Goal: Task Accomplishment & Management: Manage account settings

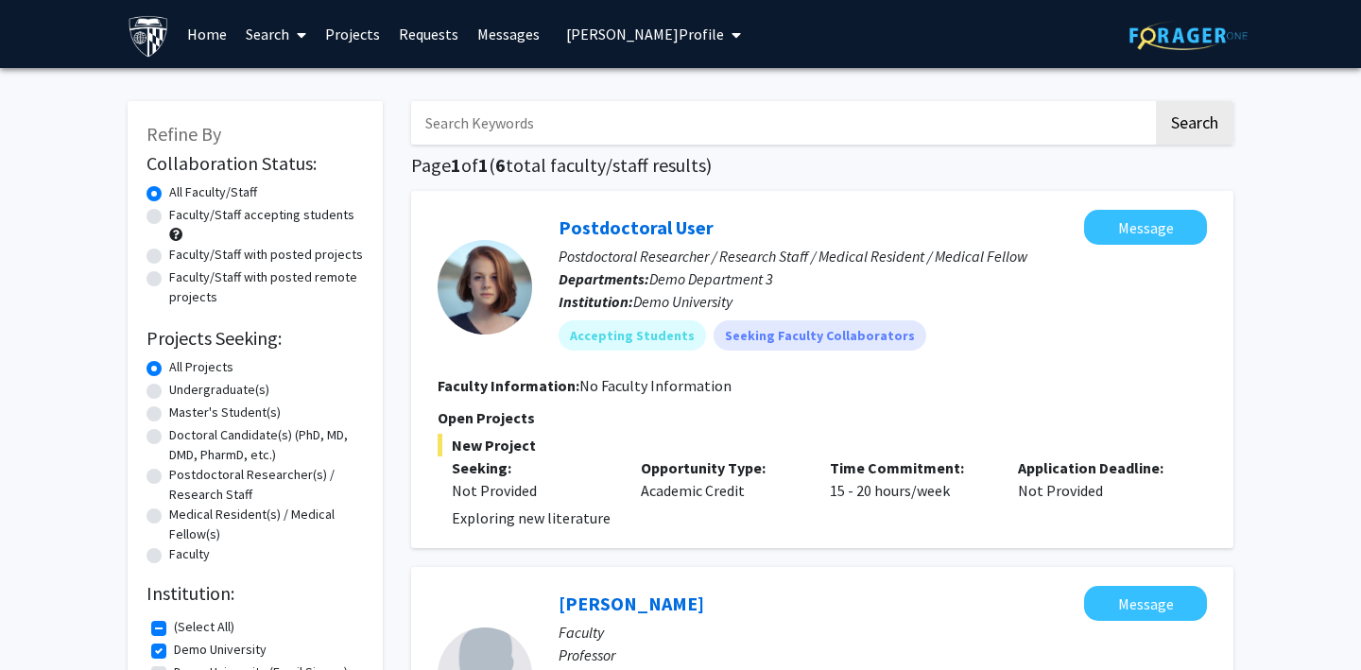
click at [597, 28] on span "[PERSON_NAME] Profile" at bounding box center [645, 34] width 158 height 19
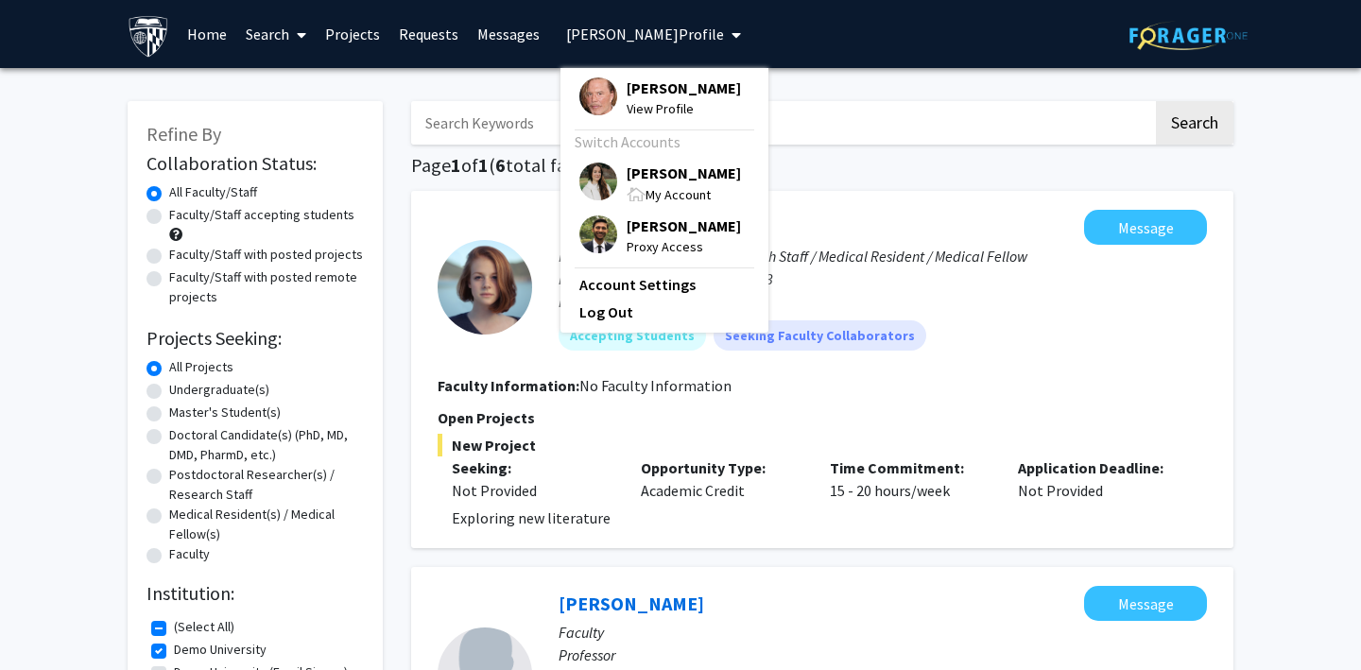
click at [596, 233] on img at bounding box center [598, 235] width 38 height 38
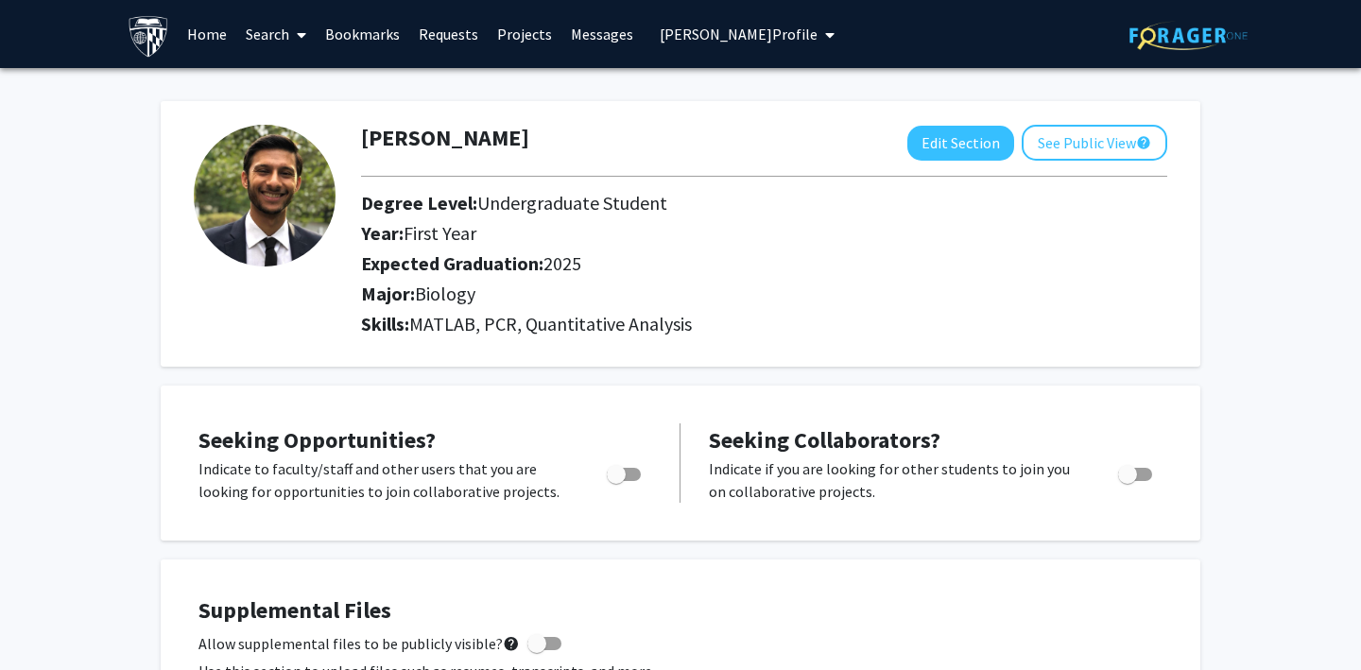
click at [277, 40] on link "Search" at bounding box center [275, 34] width 79 height 66
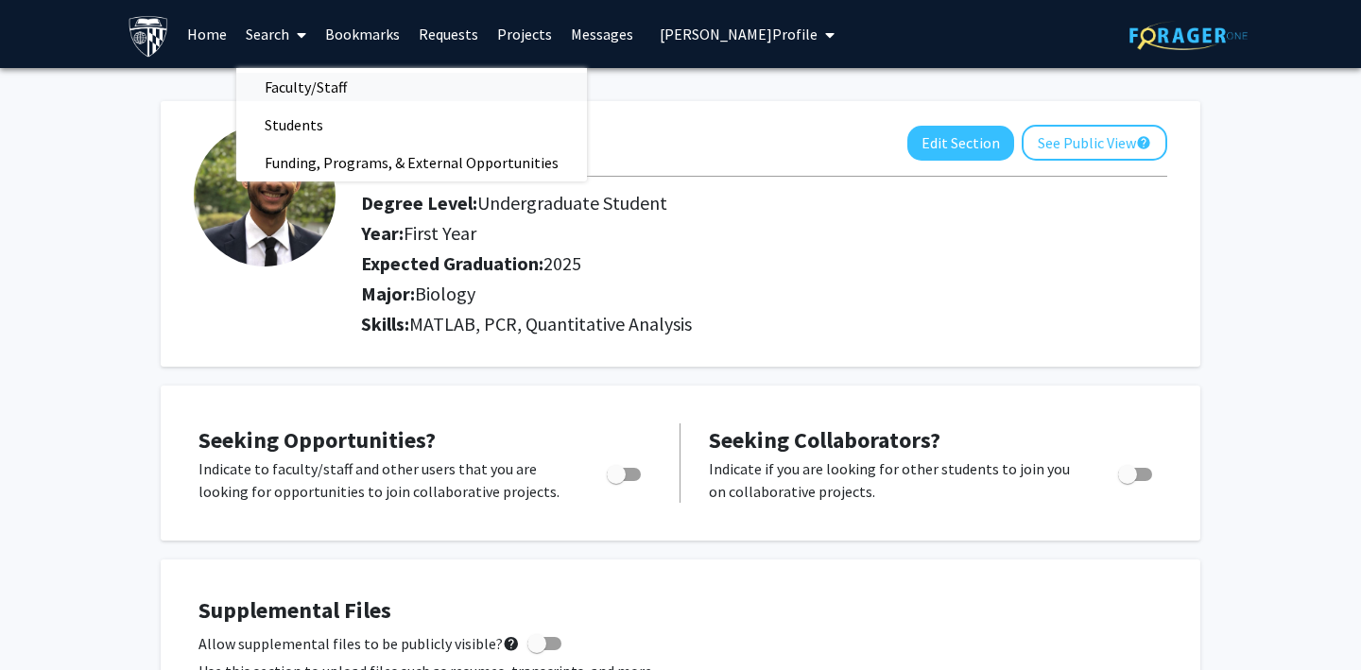
click at [288, 83] on span "Faculty/Staff" at bounding box center [305, 87] width 139 height 38
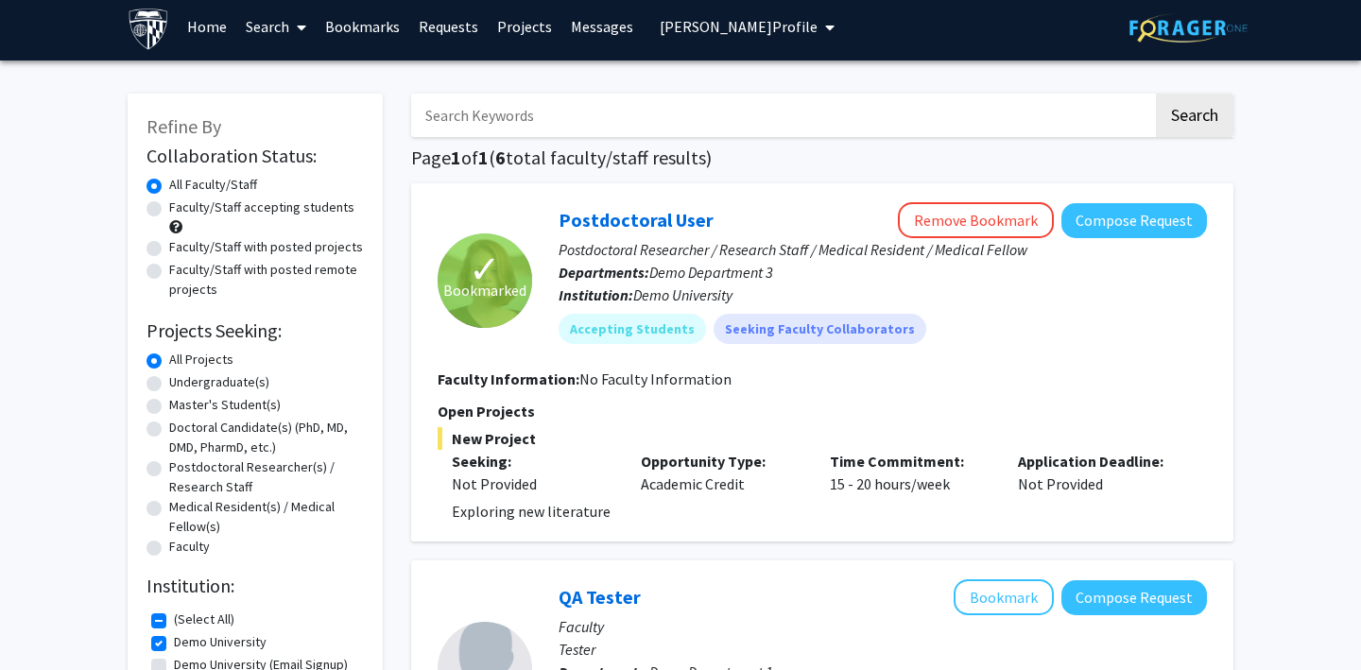
scroll to position [6, 0]
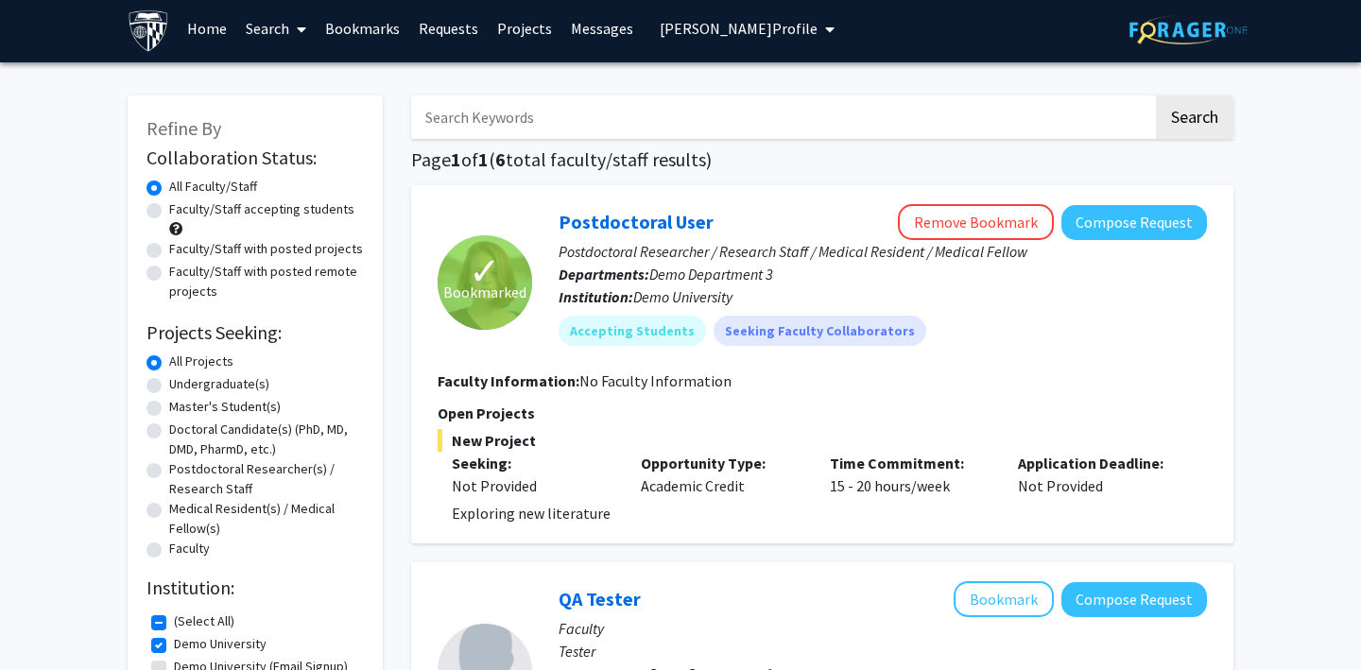
click at [489, 289] on span "Bookmarked" at bounding box center [484, 292] width 83 height 23
click at [697, 227] on link "Postdoctoral User" at bounding box center [636, 222] width 155 height 24
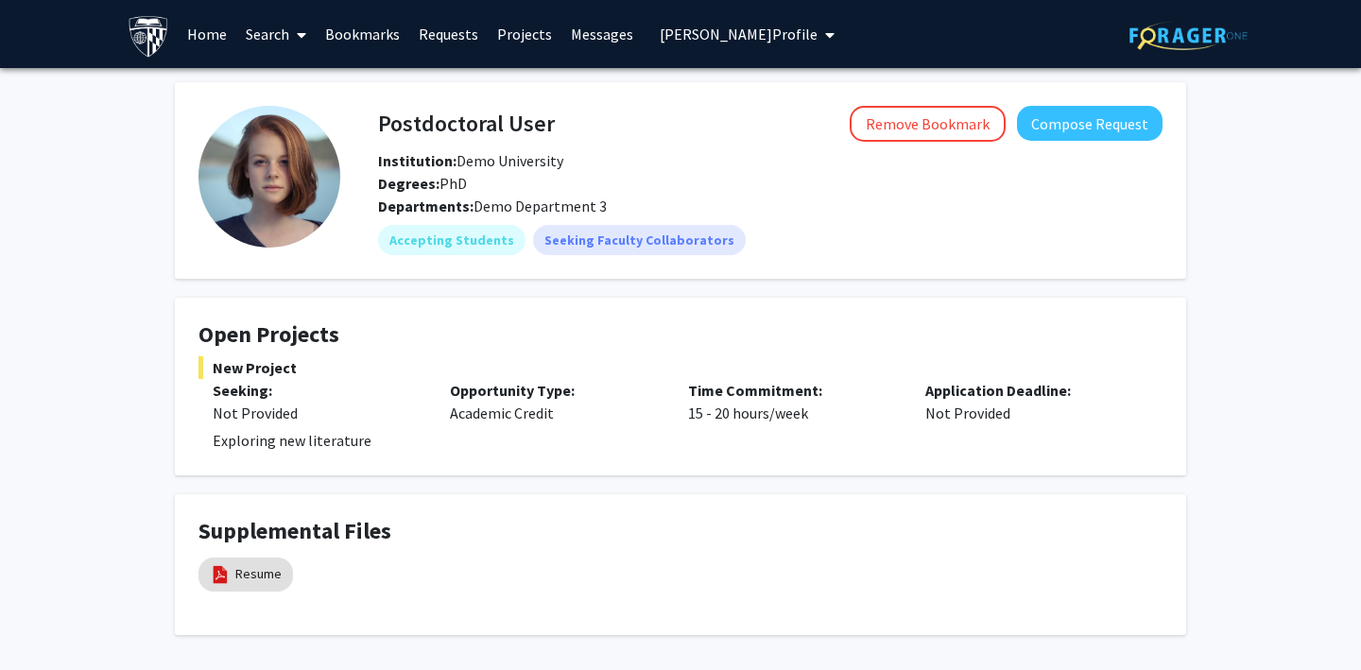
click at [365, 27] on link "Bookmarks" at bounding box center [363, 34] width 94 height 66
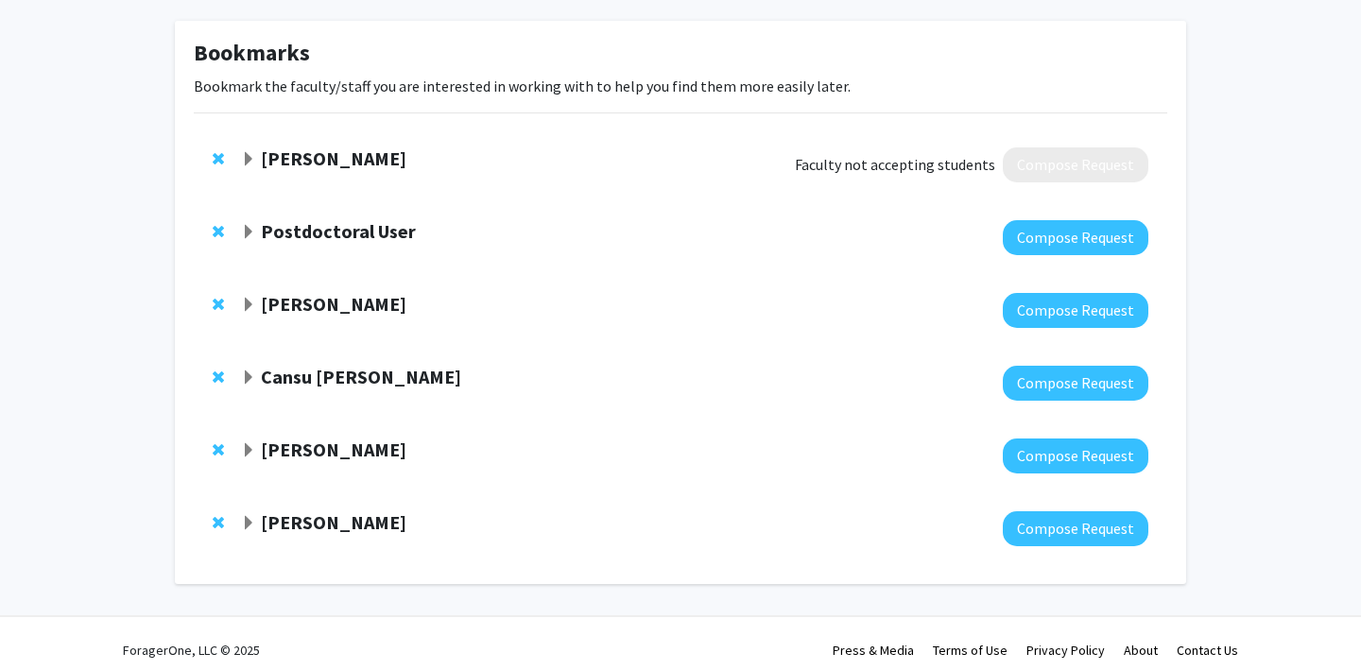
scroll to position [87, 0]
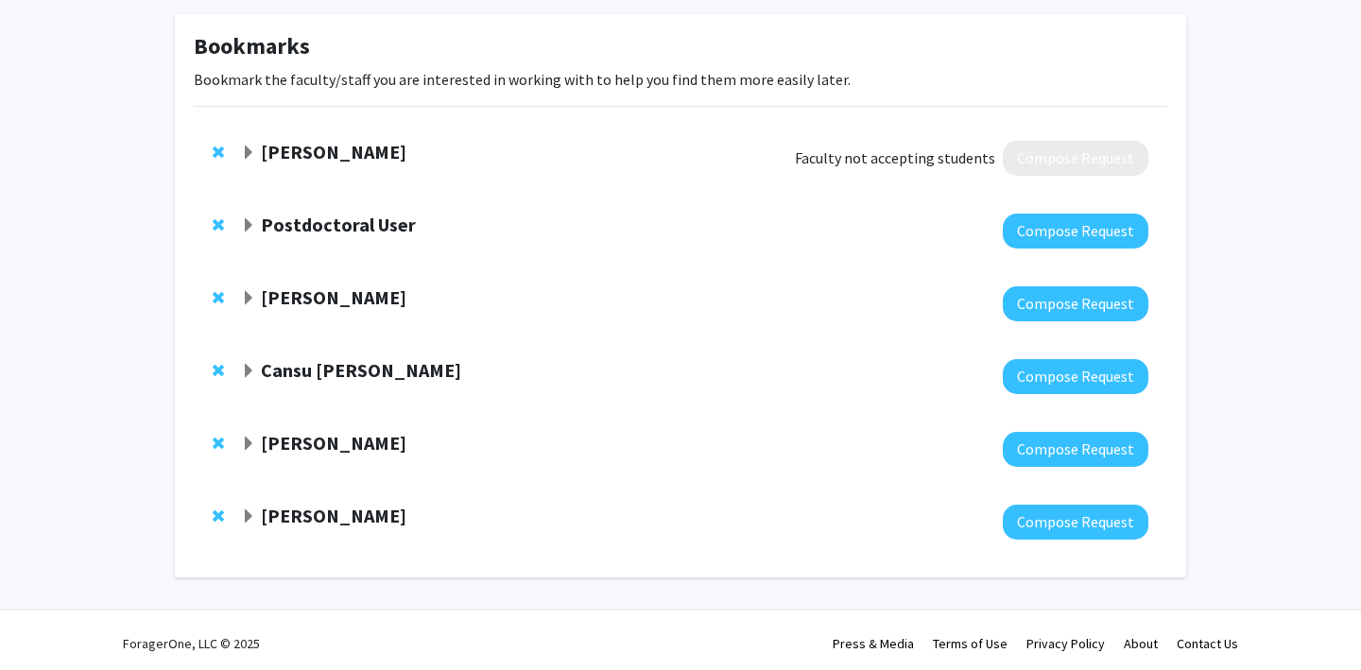
click at [245, 298] on span "Expand Christine Brodsky Bookmark" at bounding box center [248, 298] width 15 height 15
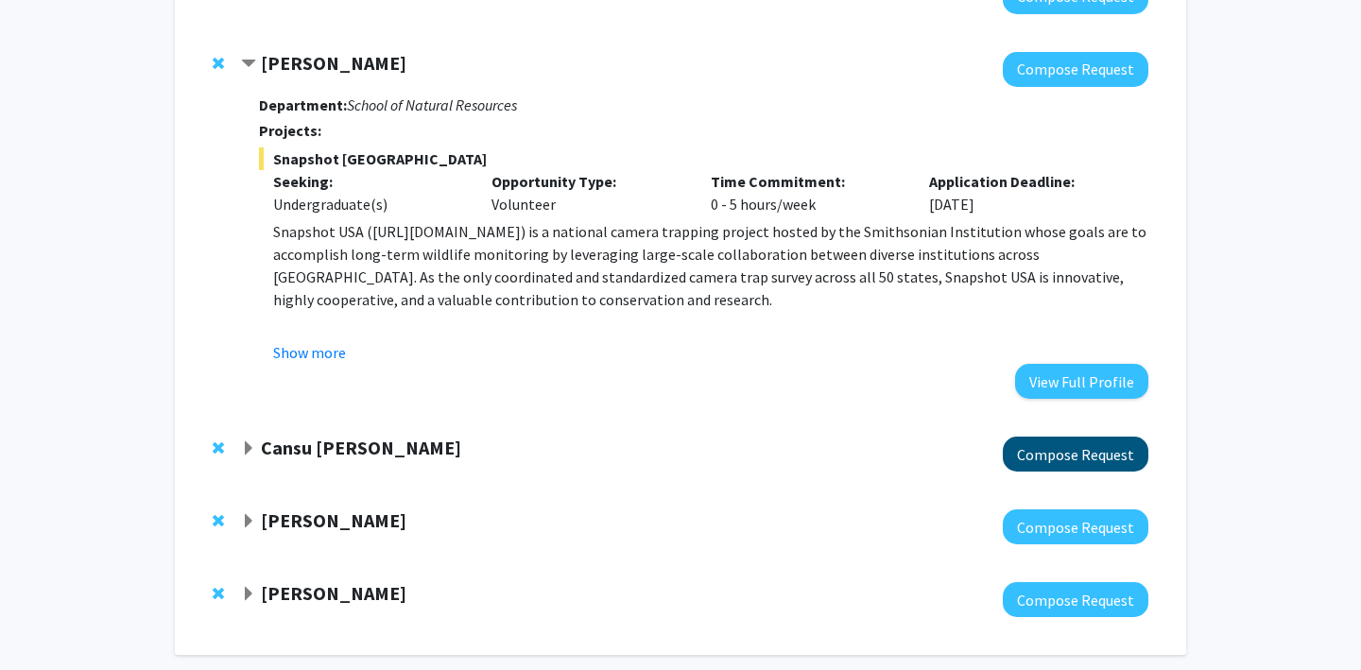
scroll to position [326, 0]
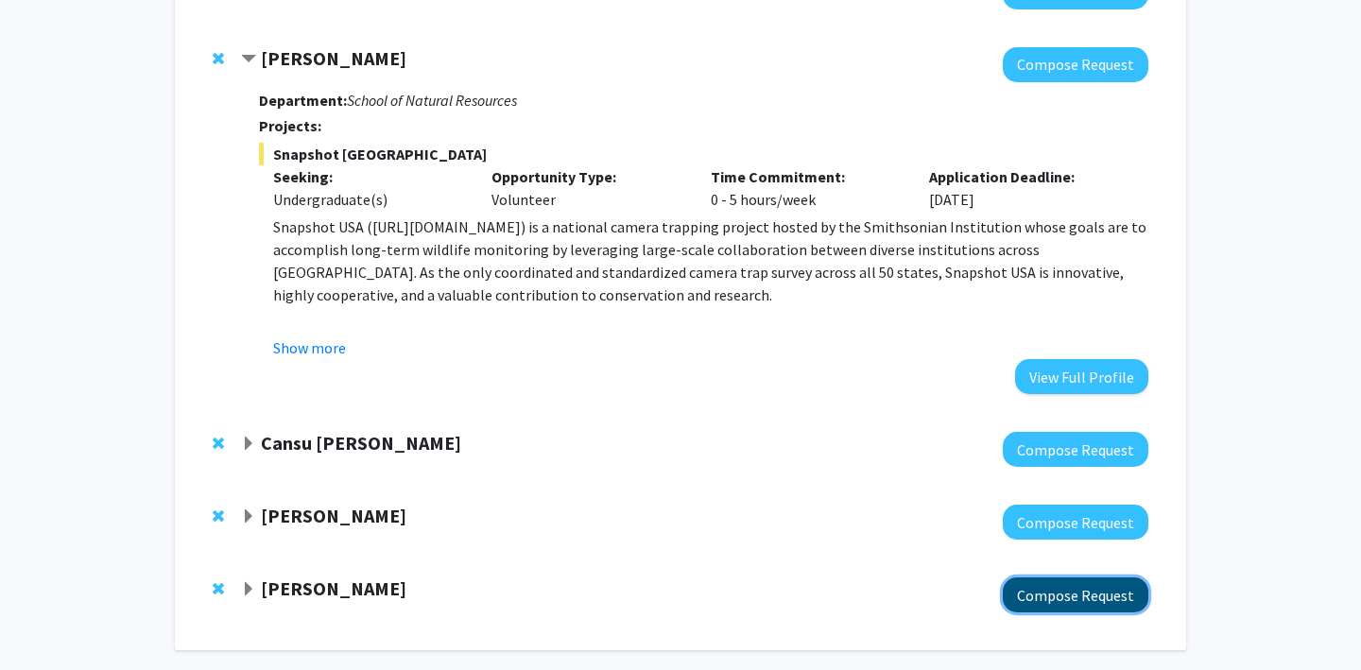
click at [1044, 594] on button "Compose Request" at bounding box center [1076, 595] width 146 height 35
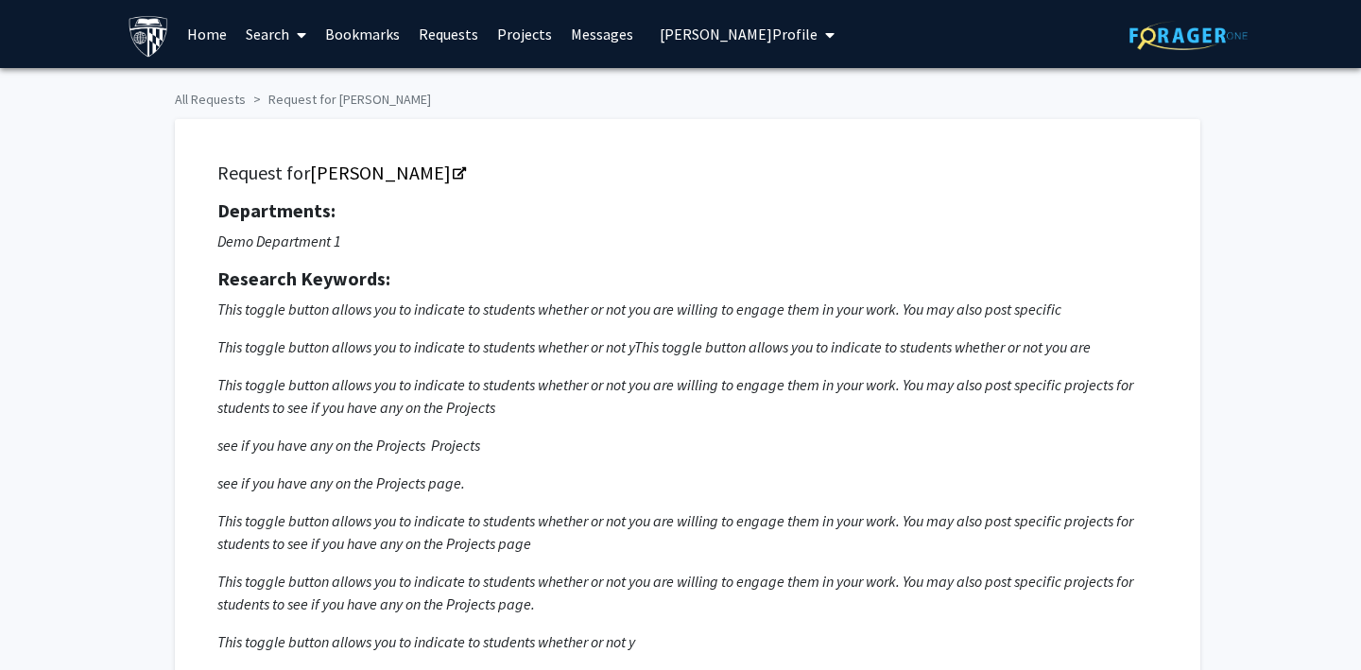
click at [440, 36] on link "Requests" at bounding box center [448, 34] width 78 height 66
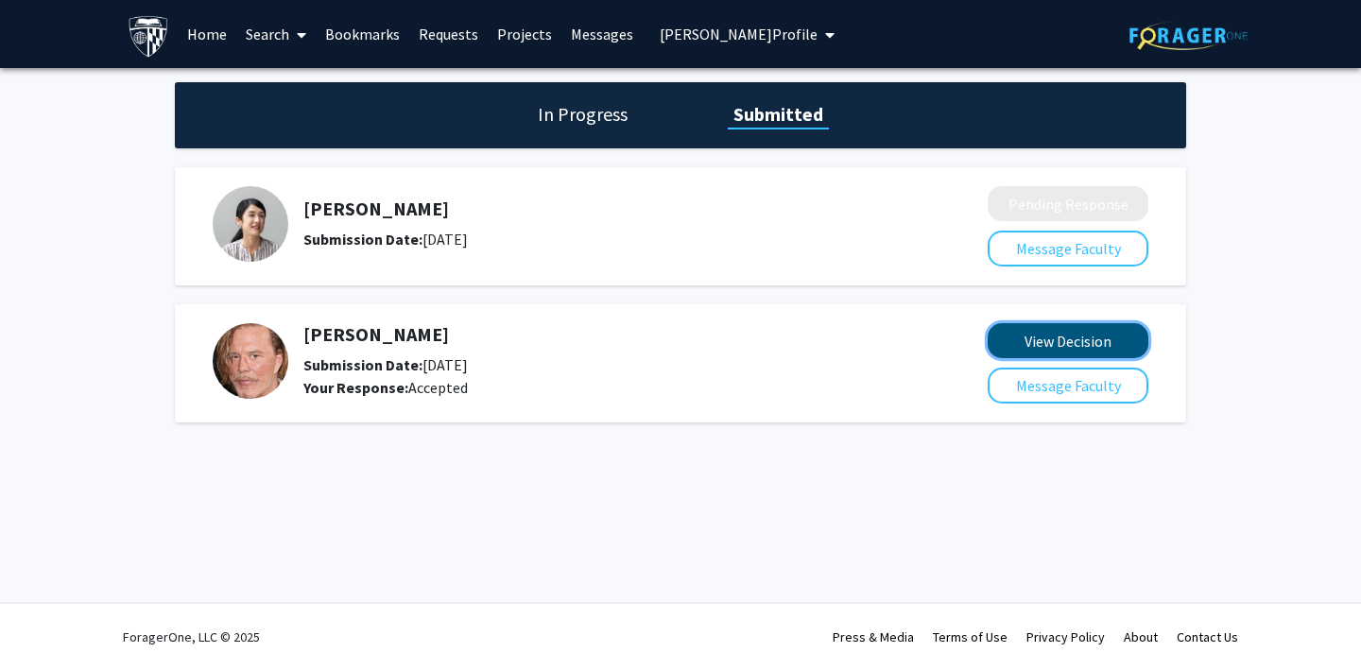
click at [1047, 338] on button "View Decision" at bounding box center [1068, 340] width 161 height 35
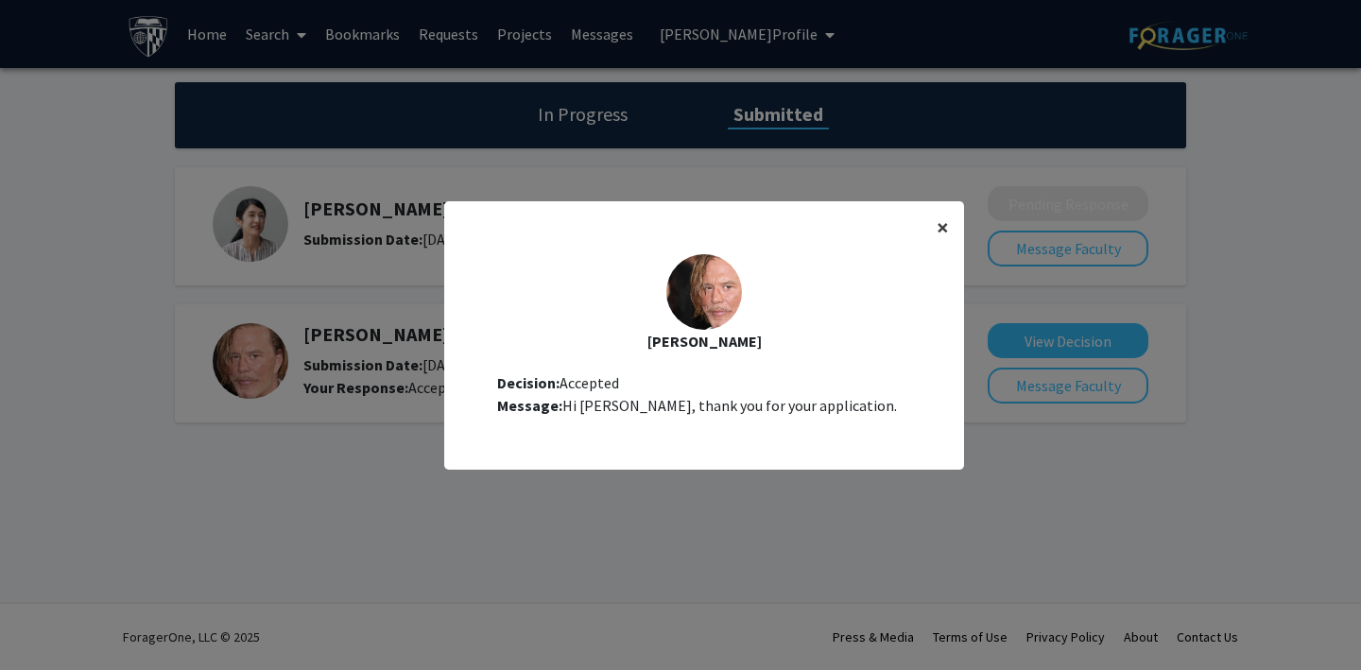
click at [943, 228] on span "×" at bounding box center [943, 227] width 12 height 29
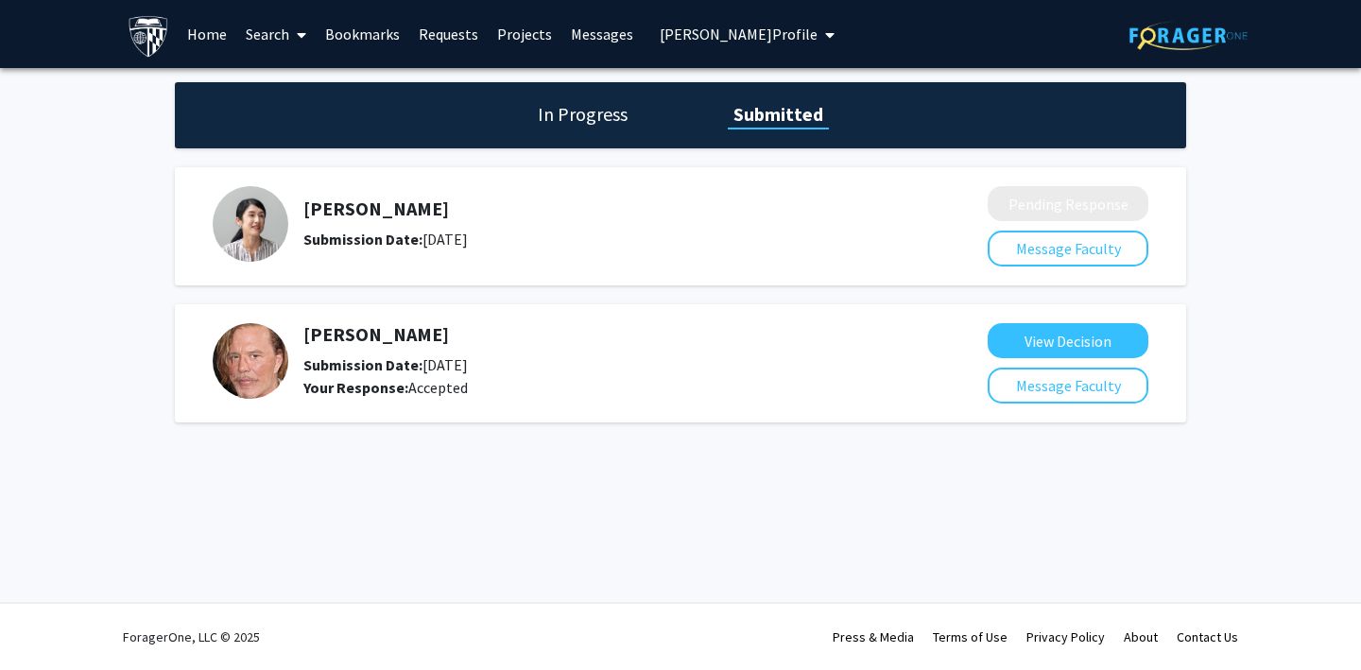
click at [264, 20] on link "Search" at bounding box center [275, 34] width 79 height 66
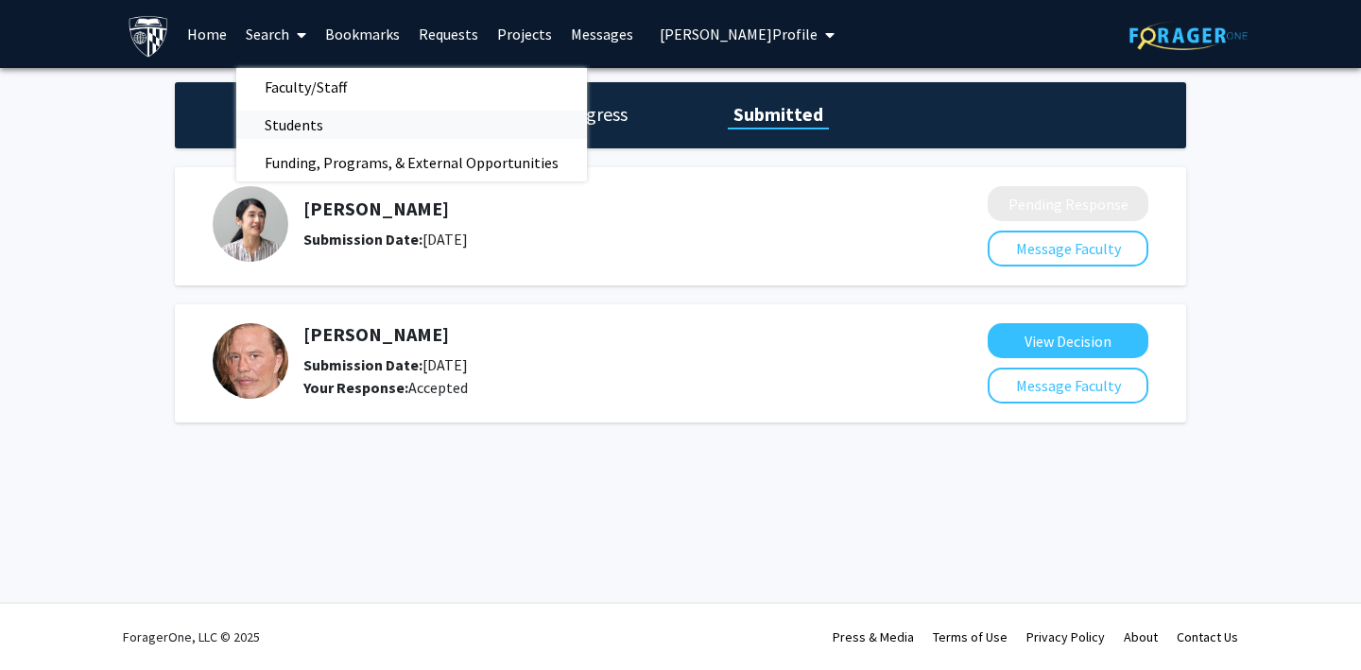
click at [303, 132] on span "Students" at bounding box center [293, 125] width 115 height 38
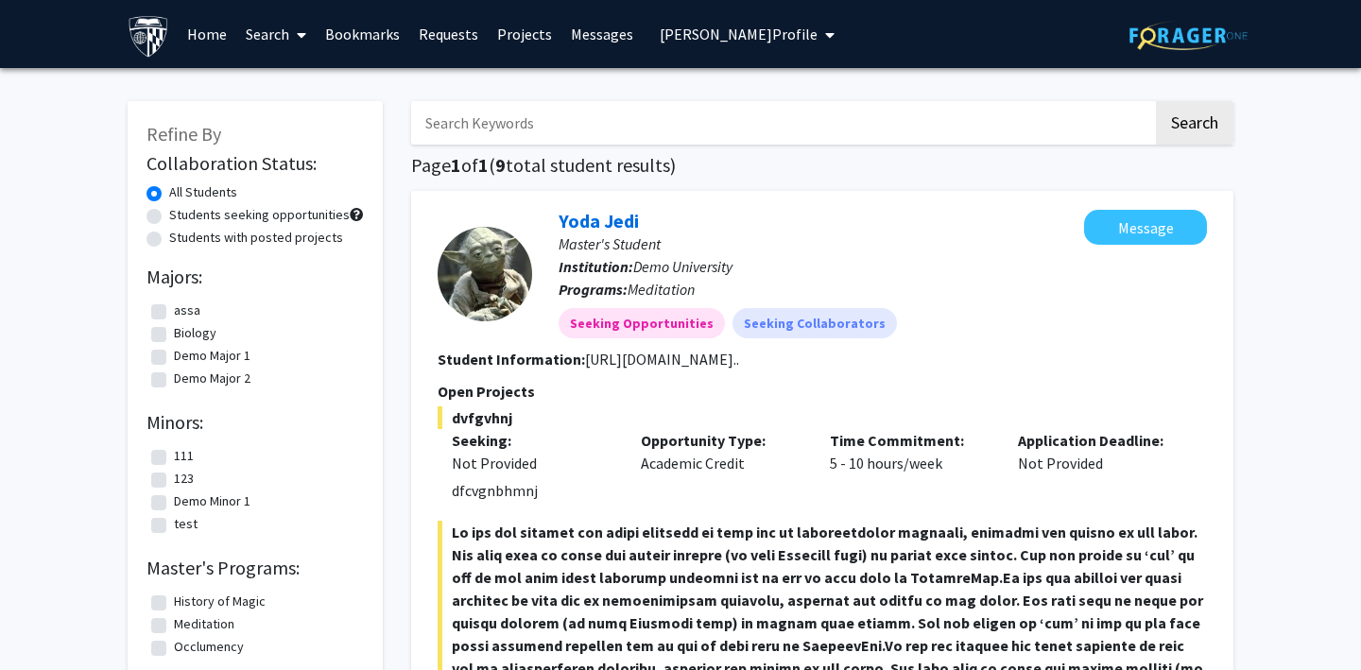
click at [279, 36] on link "Search" at bounding box center [275, 34] width 79 height 66
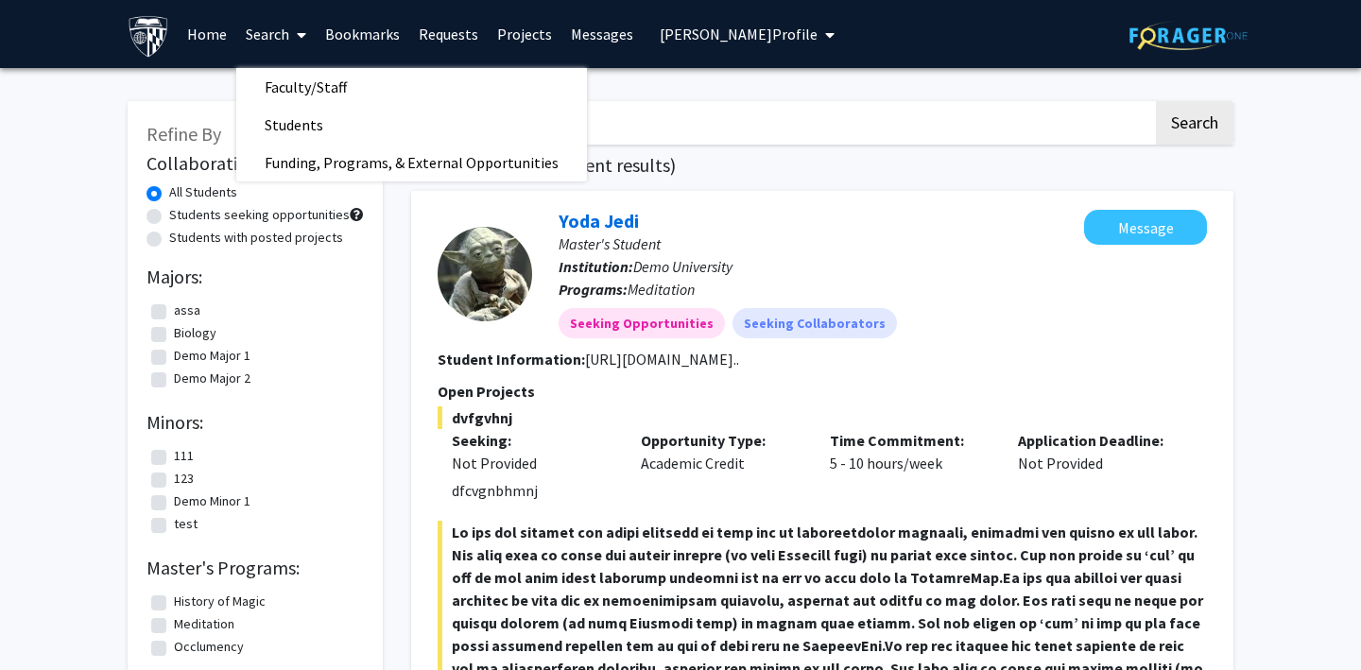
click at [198, 36] on link "Home" at bounding box center [207, 34] width 59 height 66
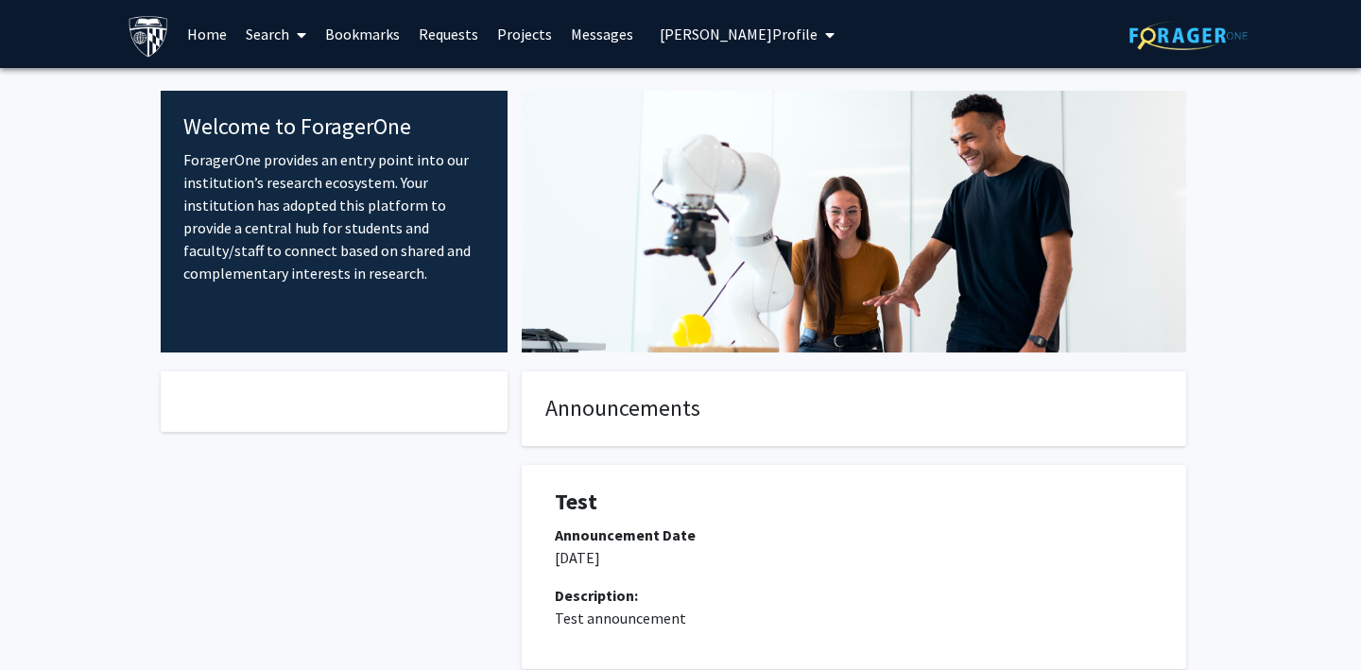
click at [694, 29] on span "[PERSON_NAME] Profile" at bounding box center [739, 34] width 158 height 19
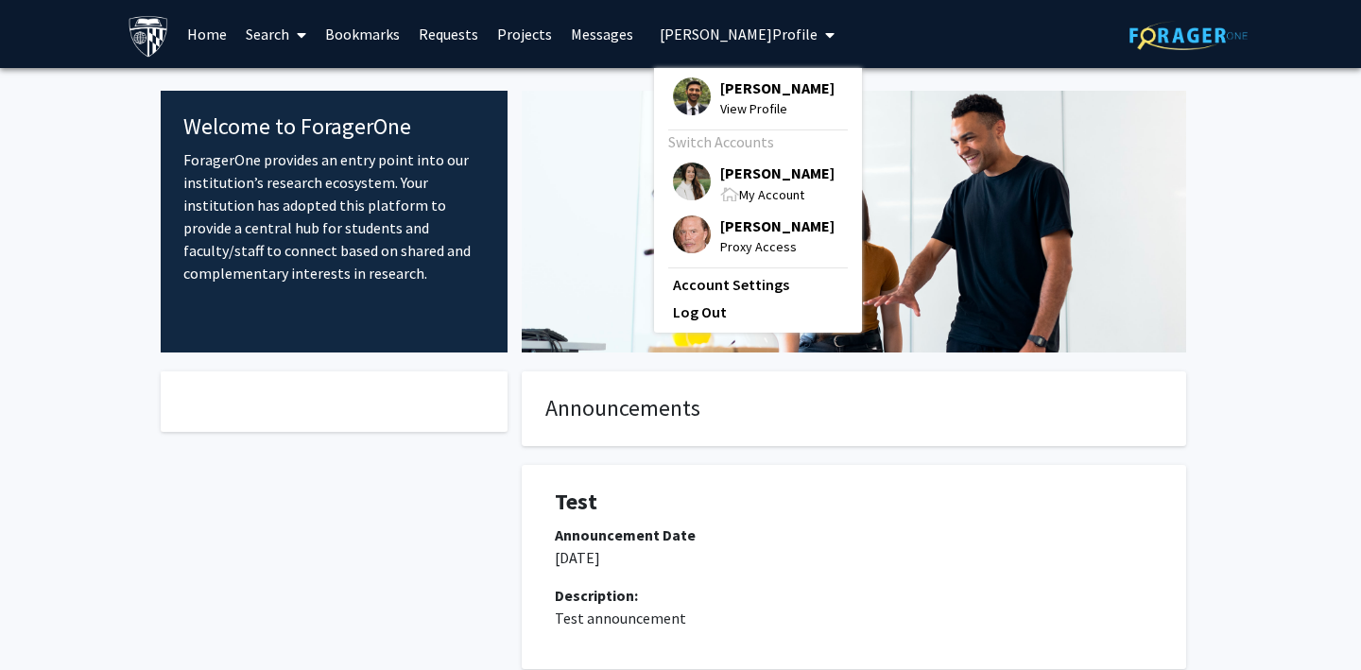
click at [679, 238] on img at bounding box center [692, 235] width 38 height 38
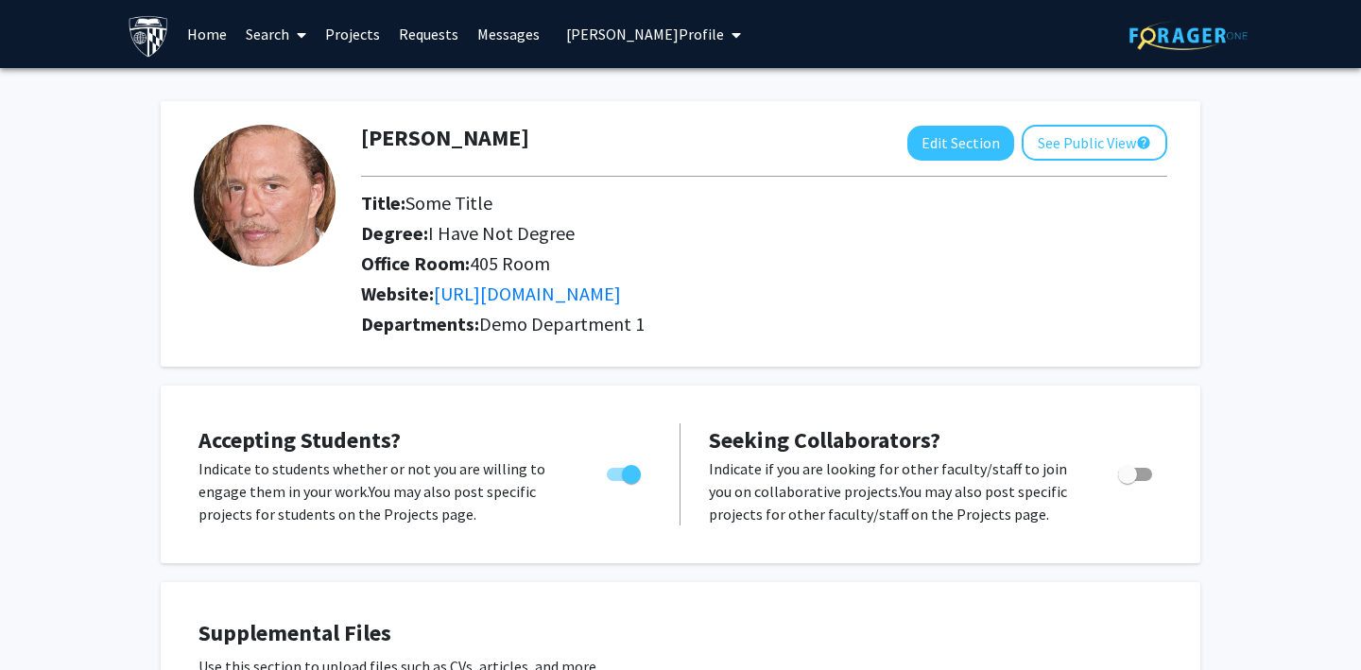
click at [352, 22] on link "Projects" at bounding box center [353, 34] width 74 height 66
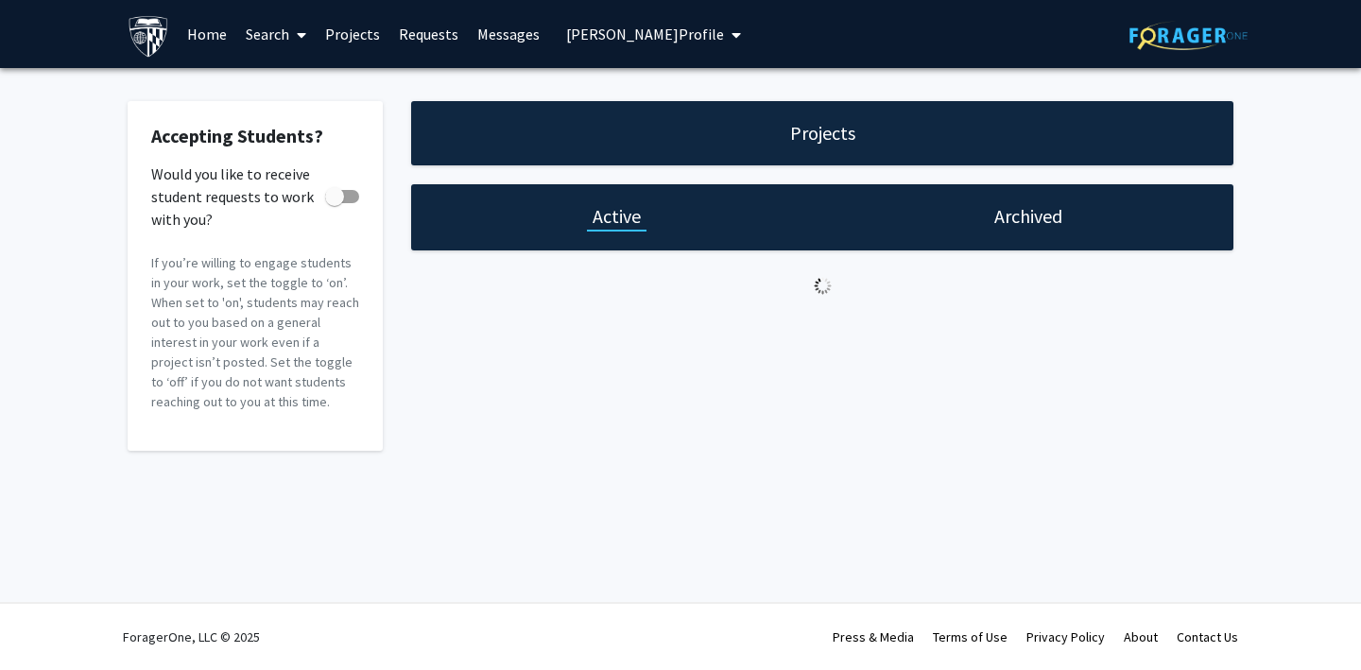
checkbox input "true"
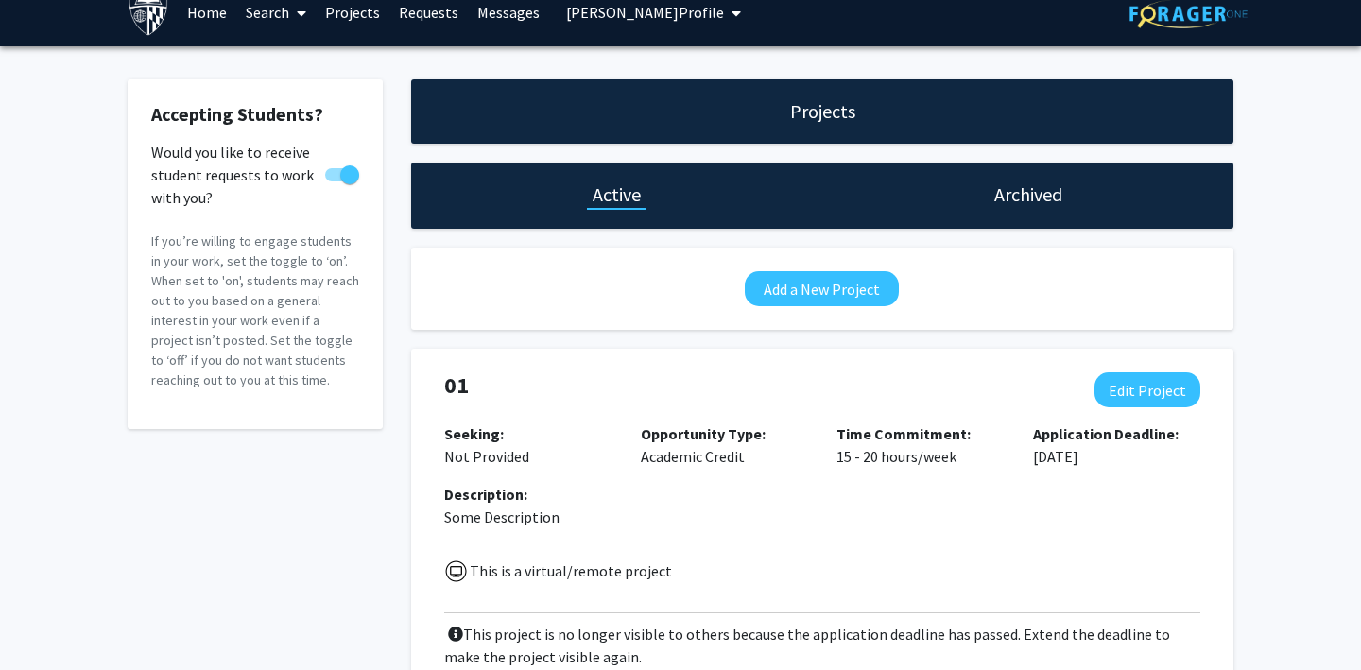
scroll to position [27, 0]
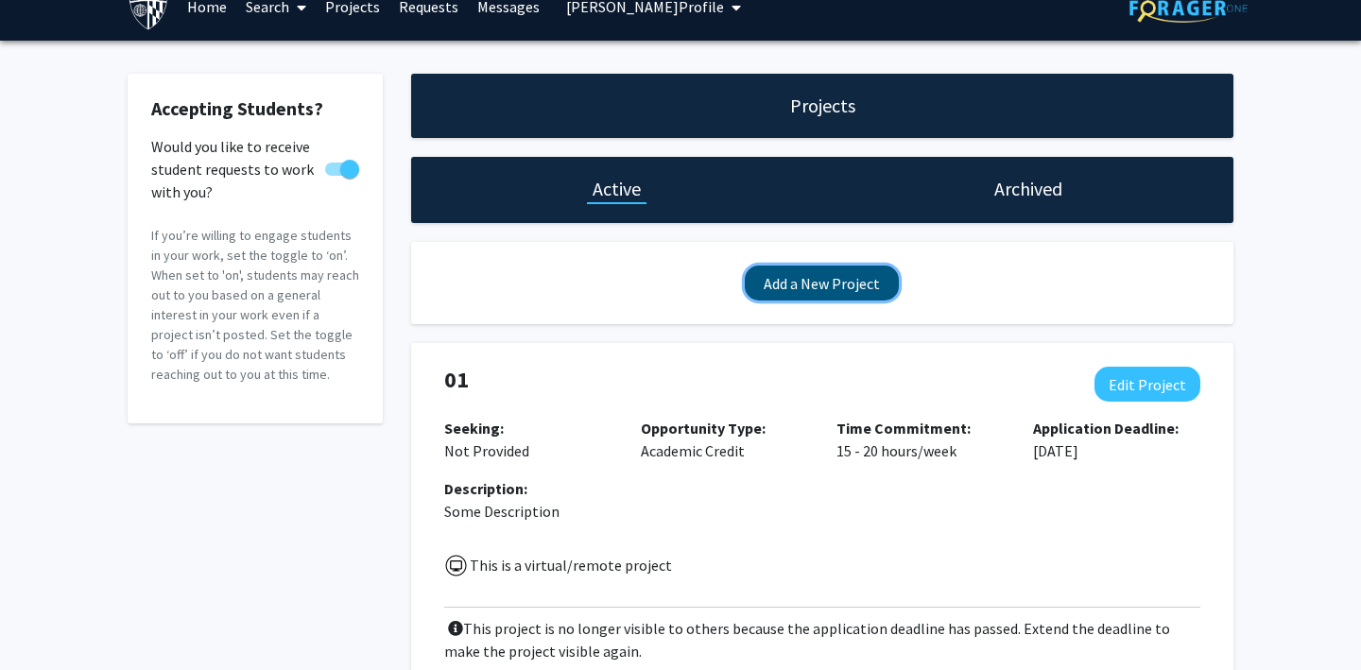
click at [788, 283] on button "Add a New Project" at bounding box center [822, 283] width 154 height 35
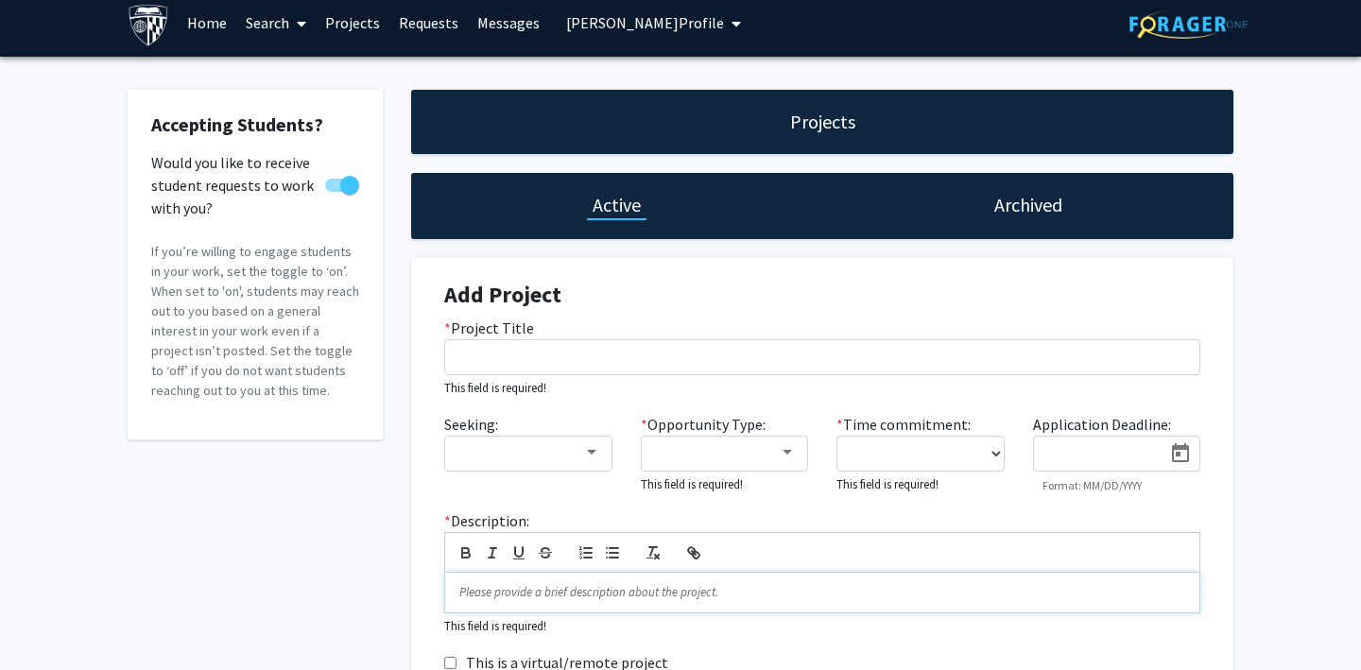
scroll to position [0, 0]
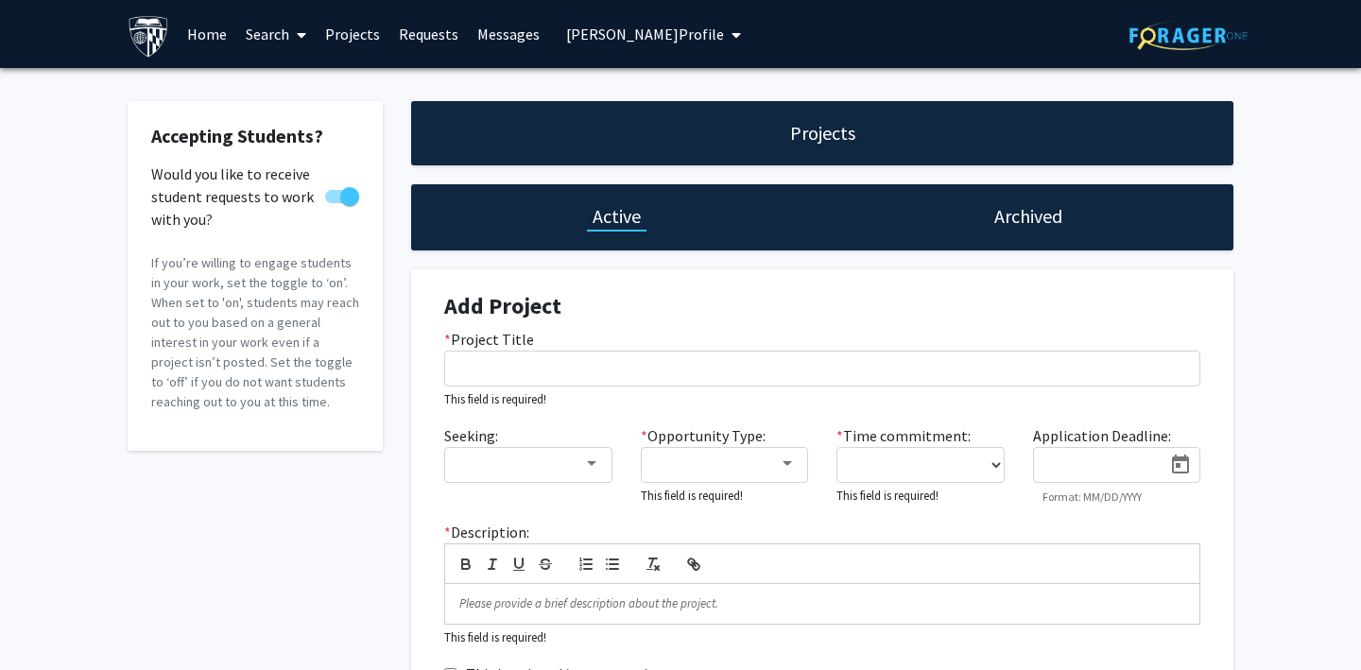
click at [1029, 206] on h1 "Archived" at bounding box center [1028, 216] width 68 height 26
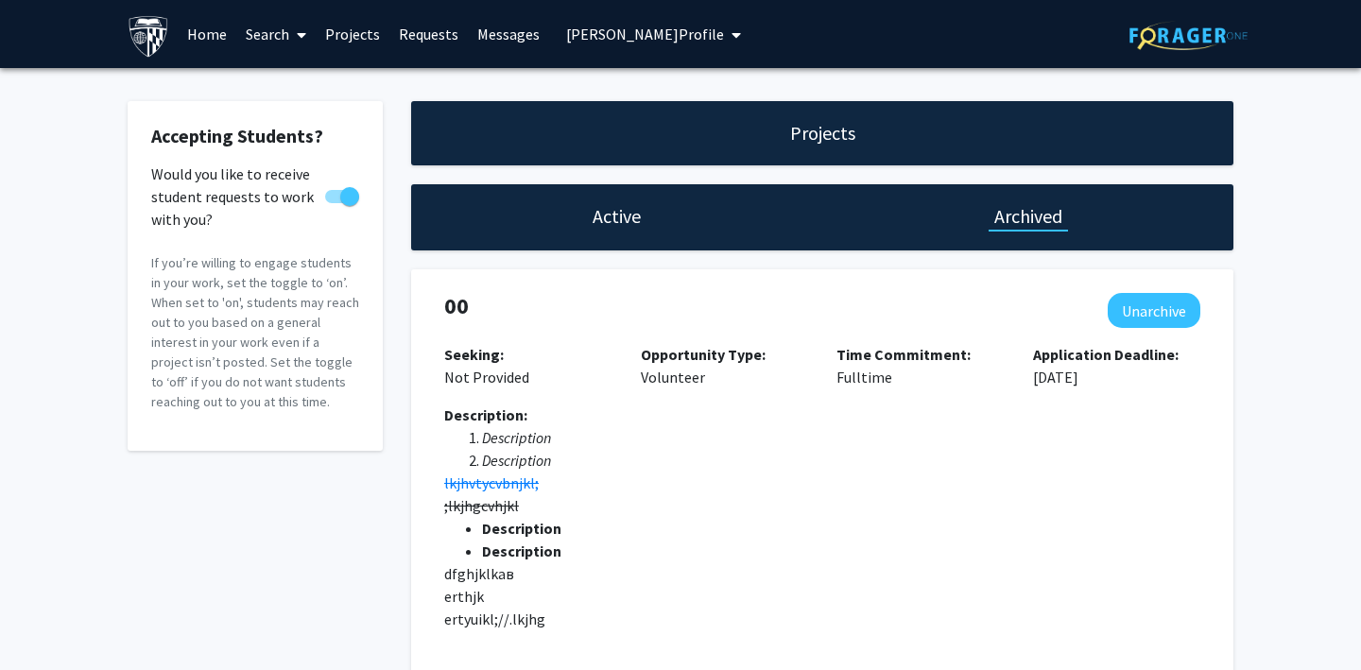
click at [493, 27] on link "Messages" at bounding box center [508, 34] width 81 height 66
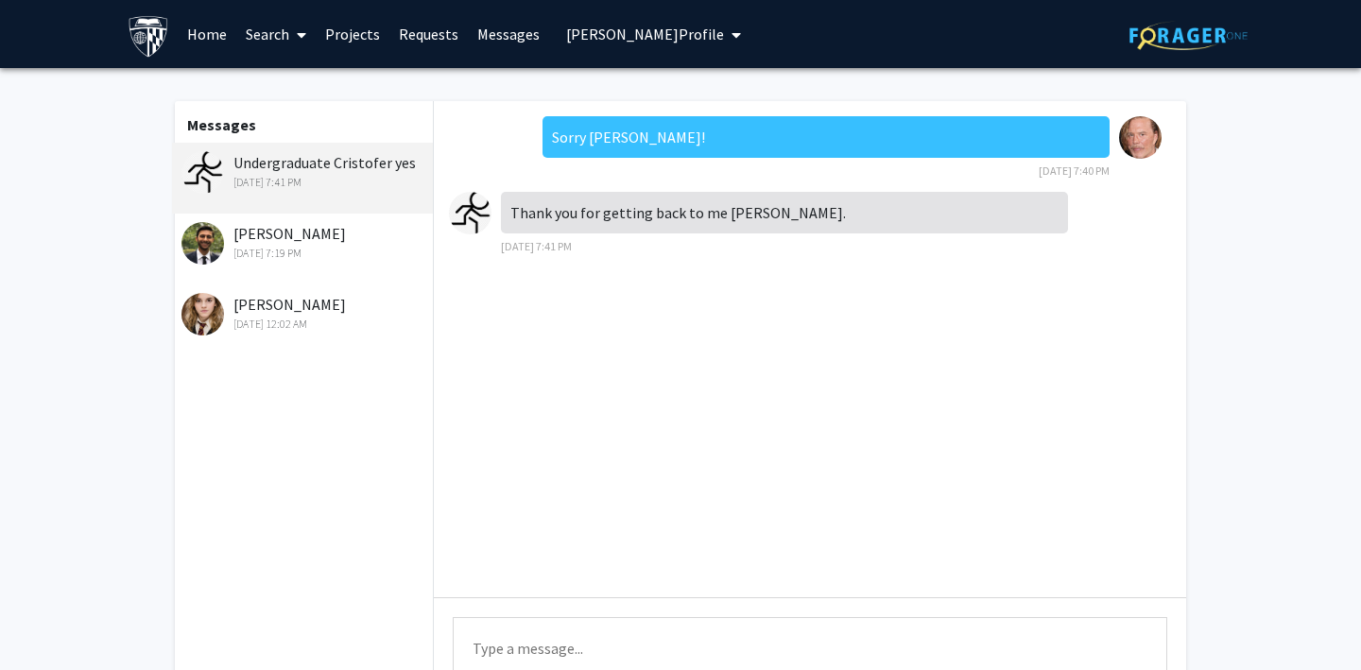
click at [586, 25] on span "[PERSON_NAME] Profile" at bounding box center [645, 34] width 158 height 19
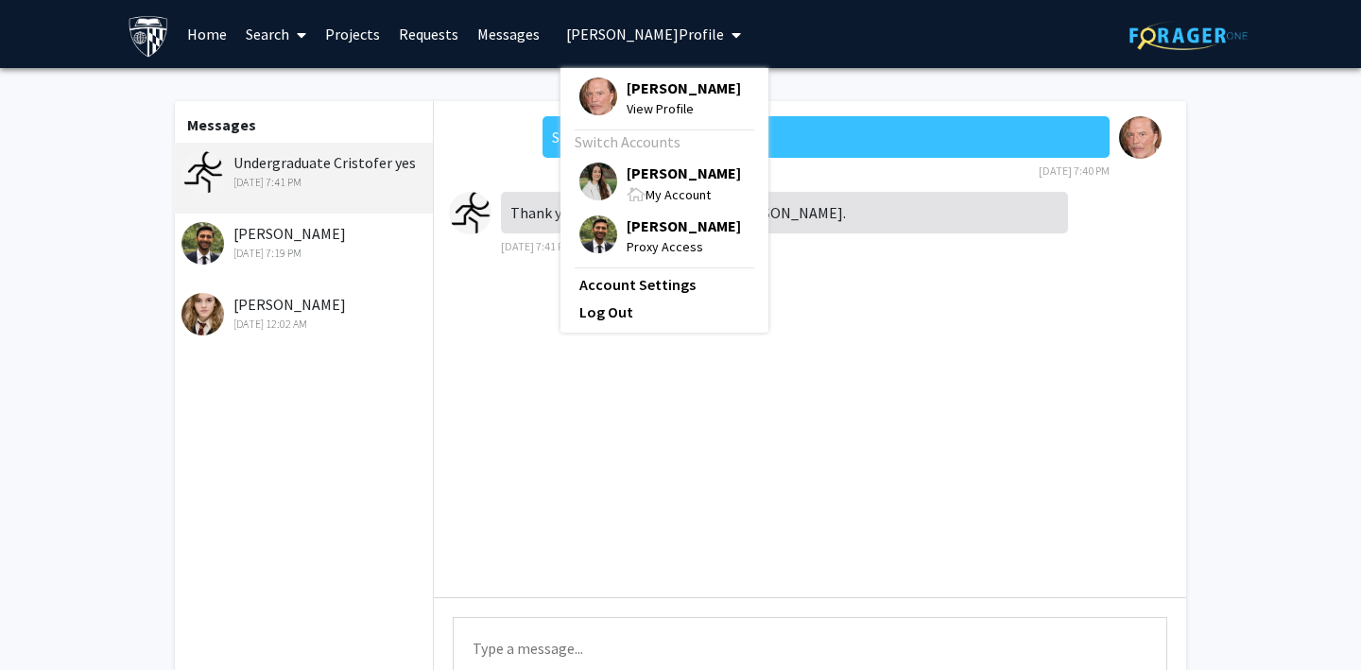
click at [588, 175] on img at bounding box center [598, 182] width 38 height 38
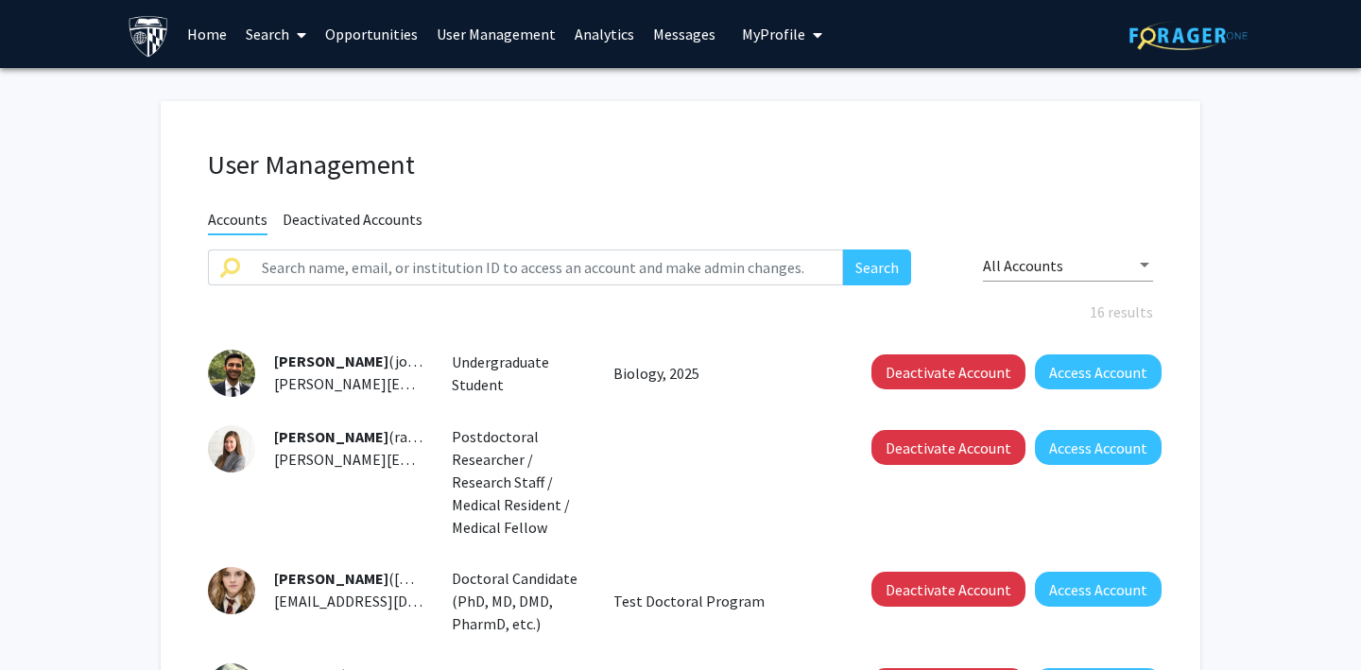
click at [200, 33] on link "Home" at bounding box center [207, 34] width 59 height 66
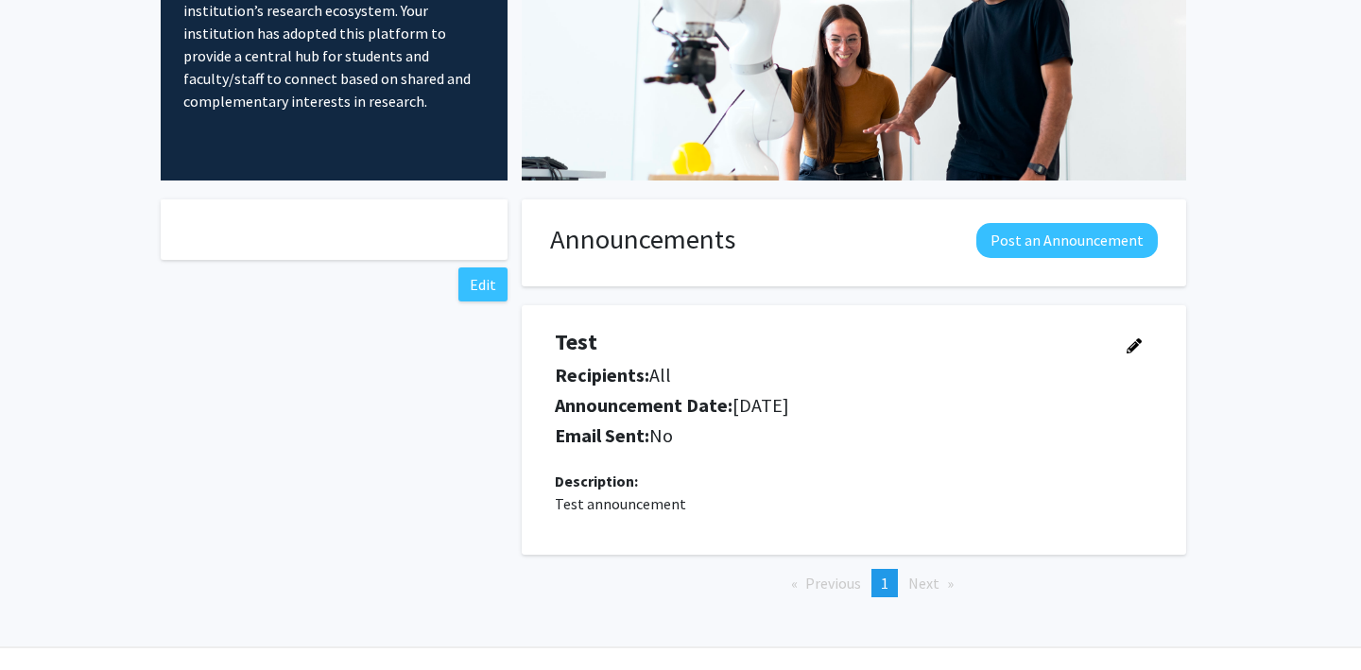
scroll to position [216, 0]
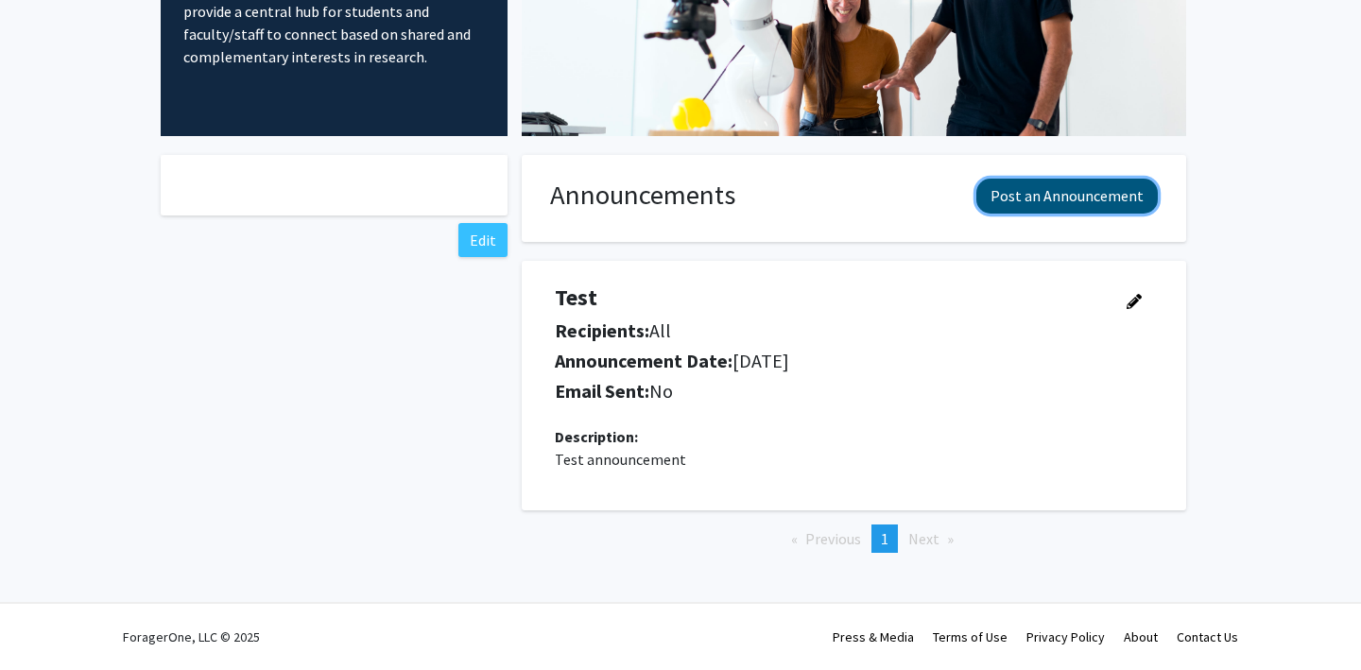
click at [1029, 200] on button "Post an Announcement" at bounding box center [1068, 196] width 182 height 35
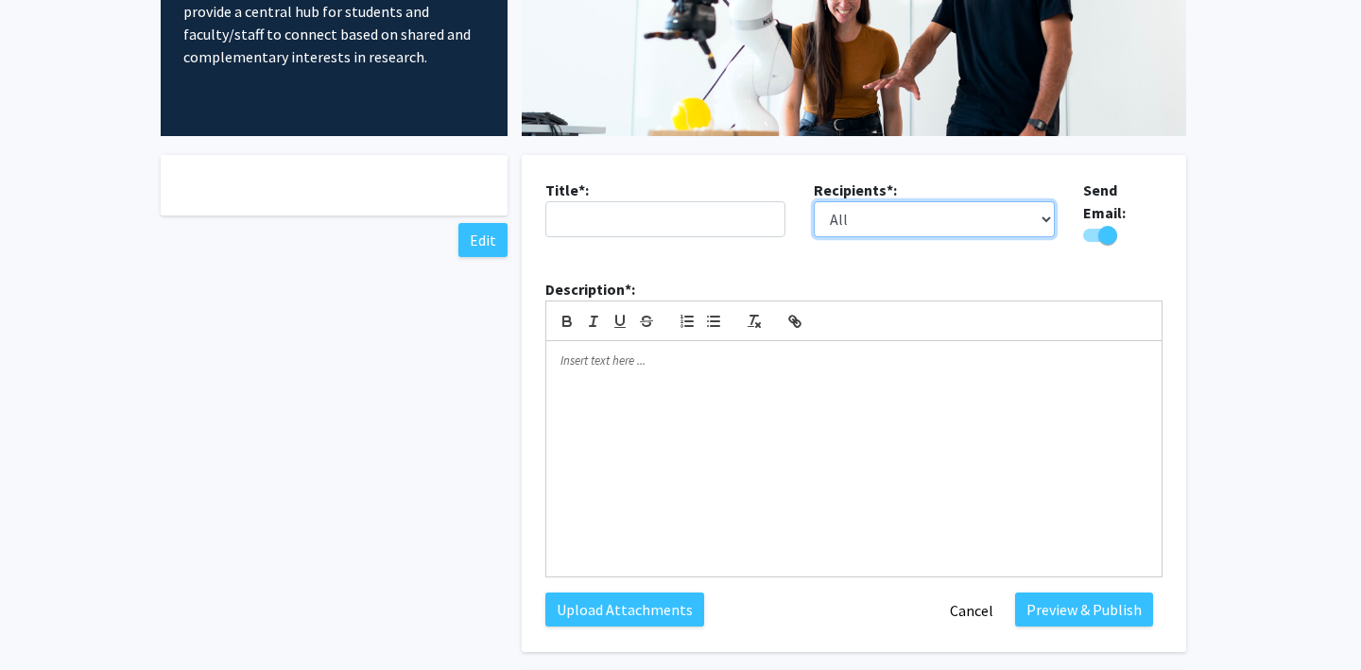
click at [946, 226] on select "All Faculty Students" at bounding box center [934, 219] width 241 height 36
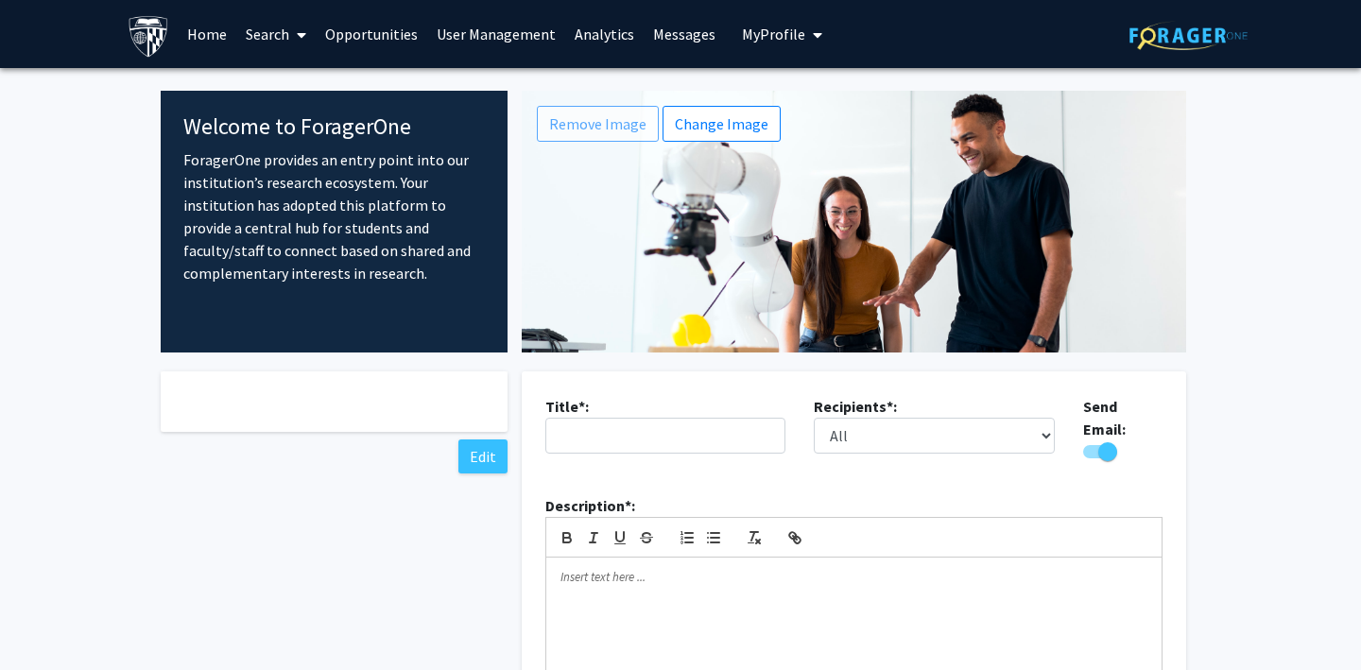
click at [466, 35] on link "User Management" at bounding box center [496, 34] width 138 height 66
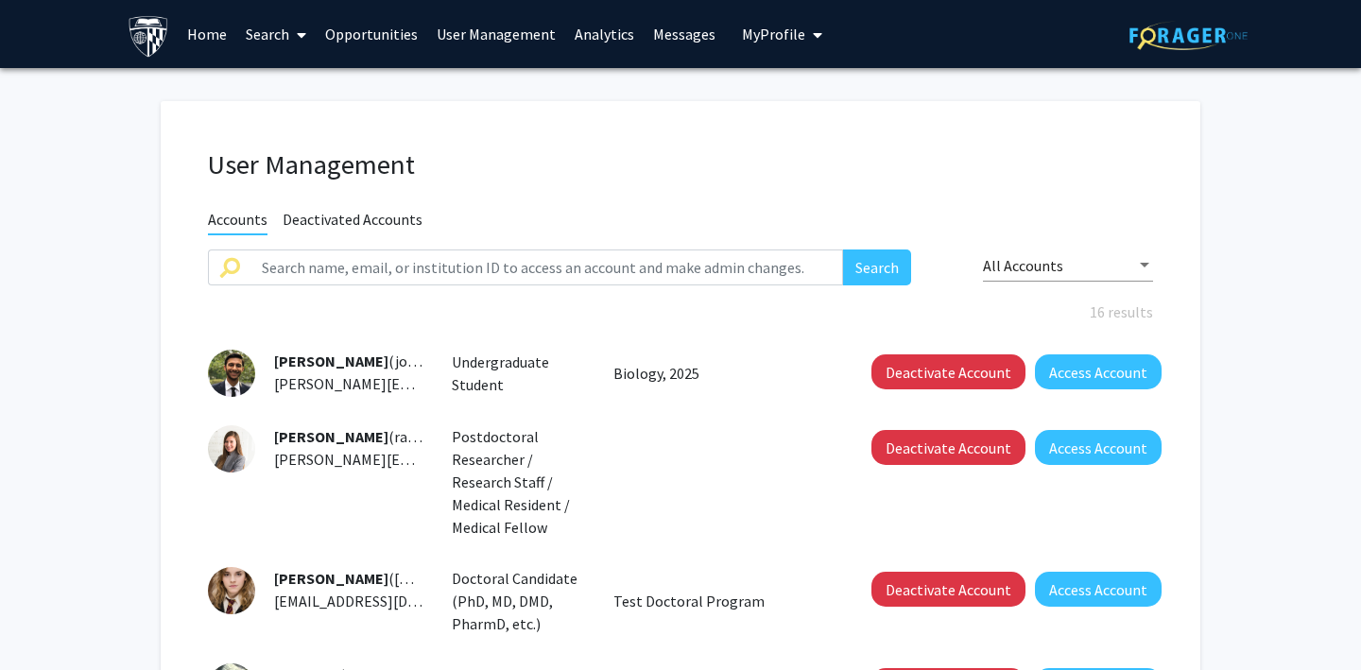
click at [592, 34] on link "Analytics" at bounding box center [604, 34] width 78 height 66
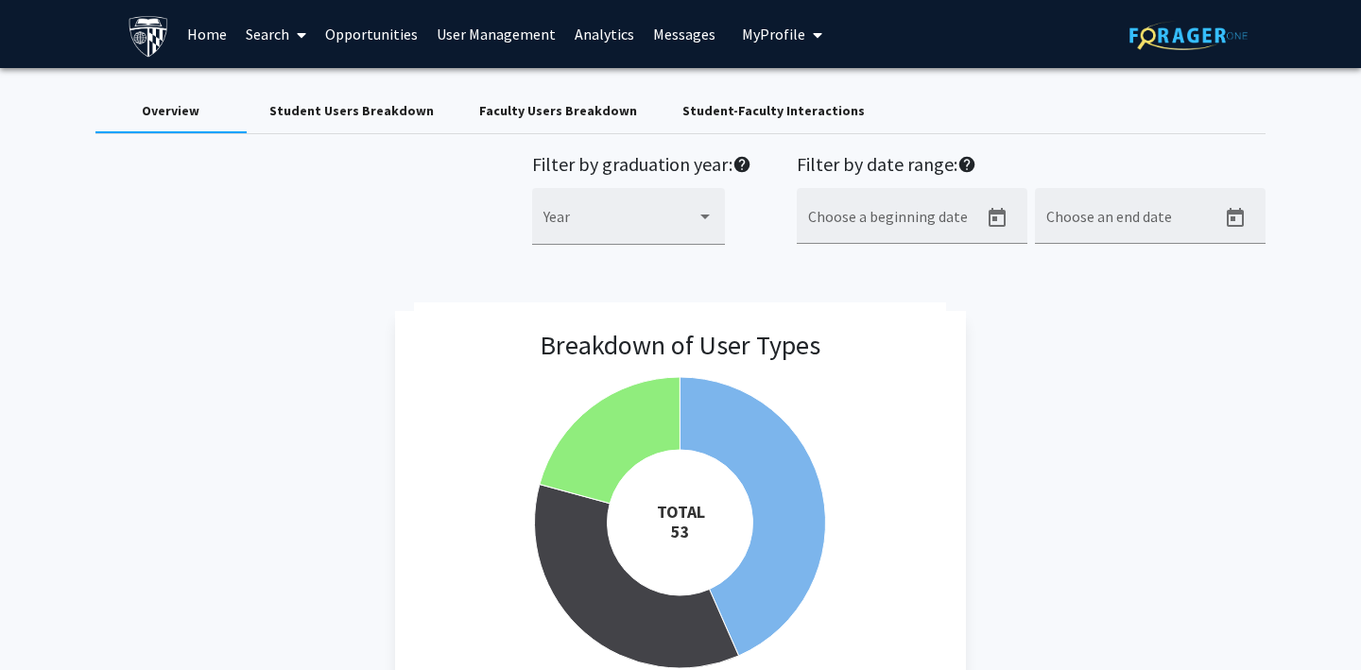
click at [322, 115] on div "Student Users Breakdown" at bounding box center [351, 111] width 164 height 20
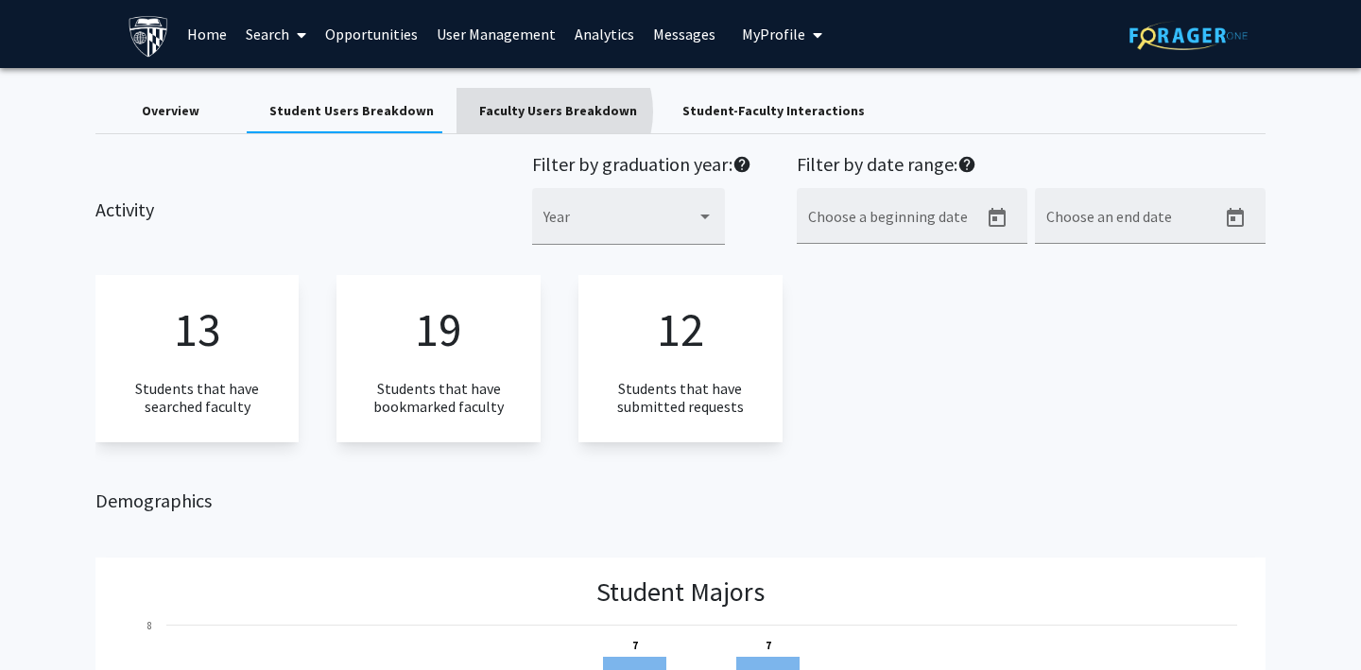
click at [540, 112] on div "Faculty Users Breakdown" at bounding box center [558, 111] width 158 height 20
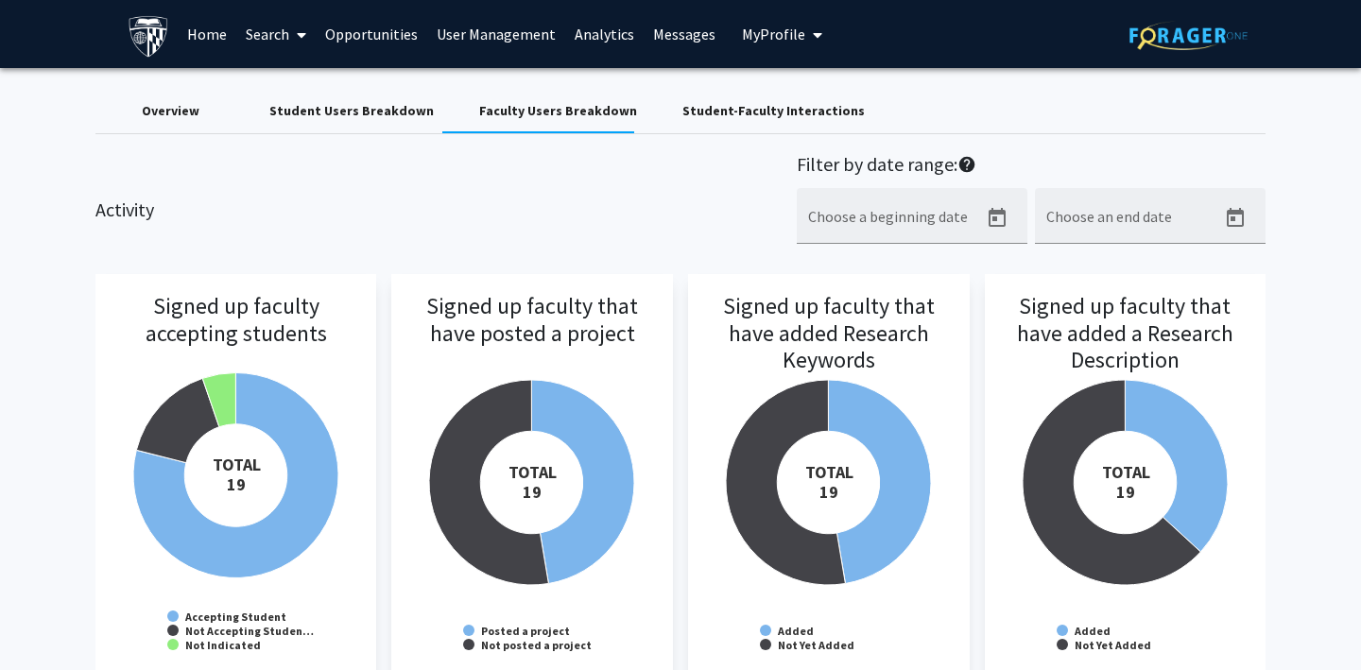
click at [695, 120] on div "Student-Faculty Interactions" at bounding box center [774, 110] width 228 height 45
